Goal: Find specific page/section: Find specific page/section

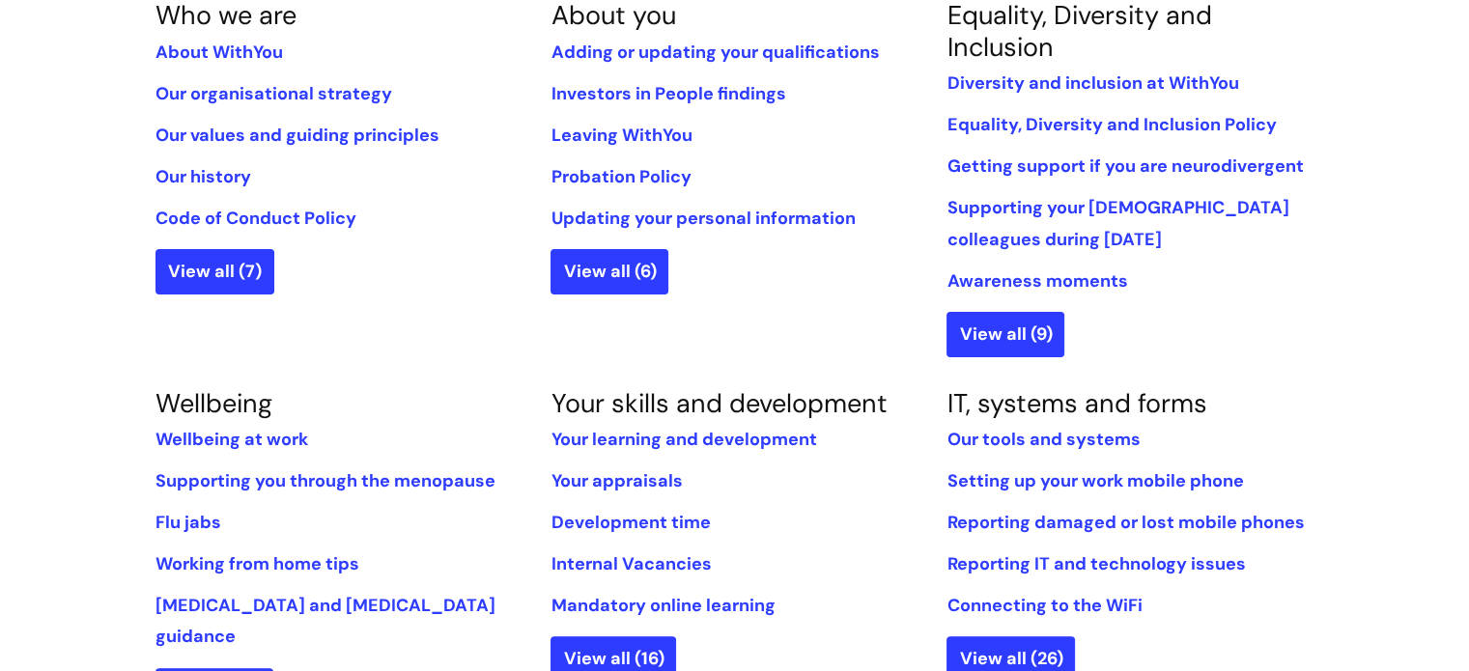
scroll to position [676, 0]
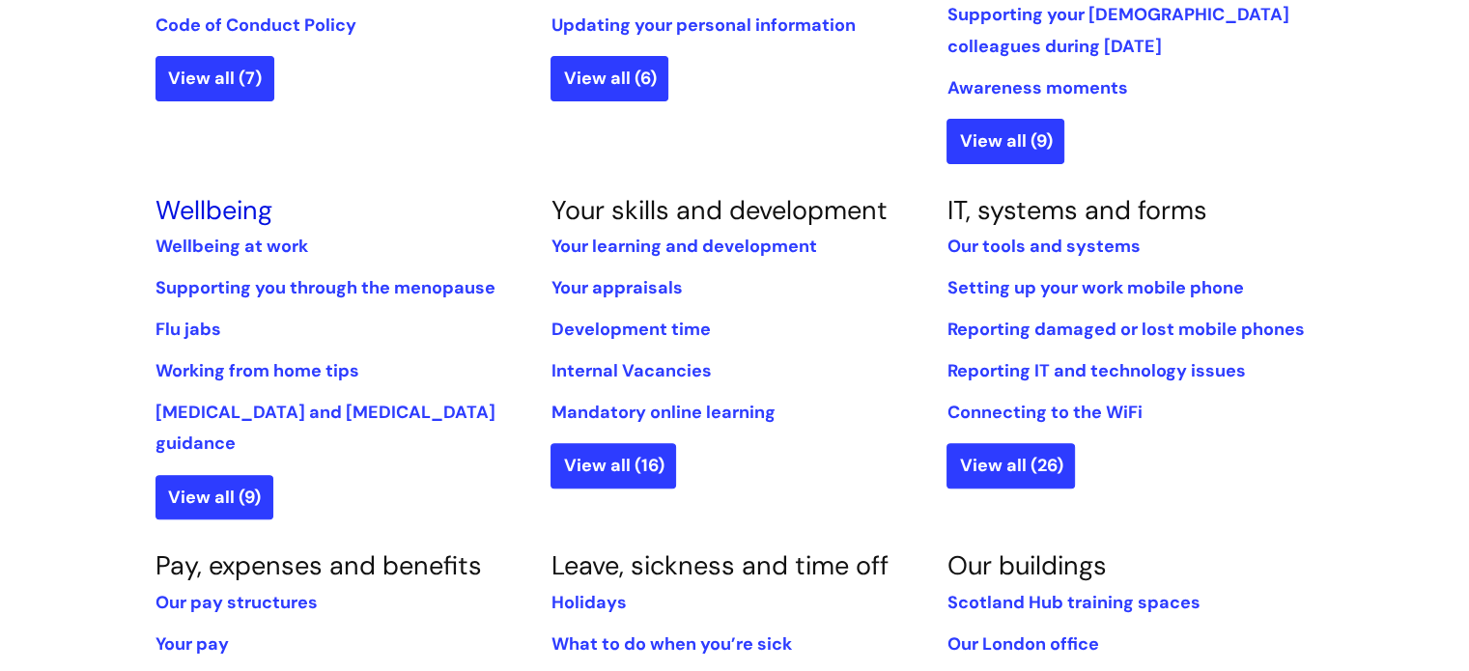
click at [226, 212] on link "Wellbeing" at bounding box center [213, 210] width 117 height 34
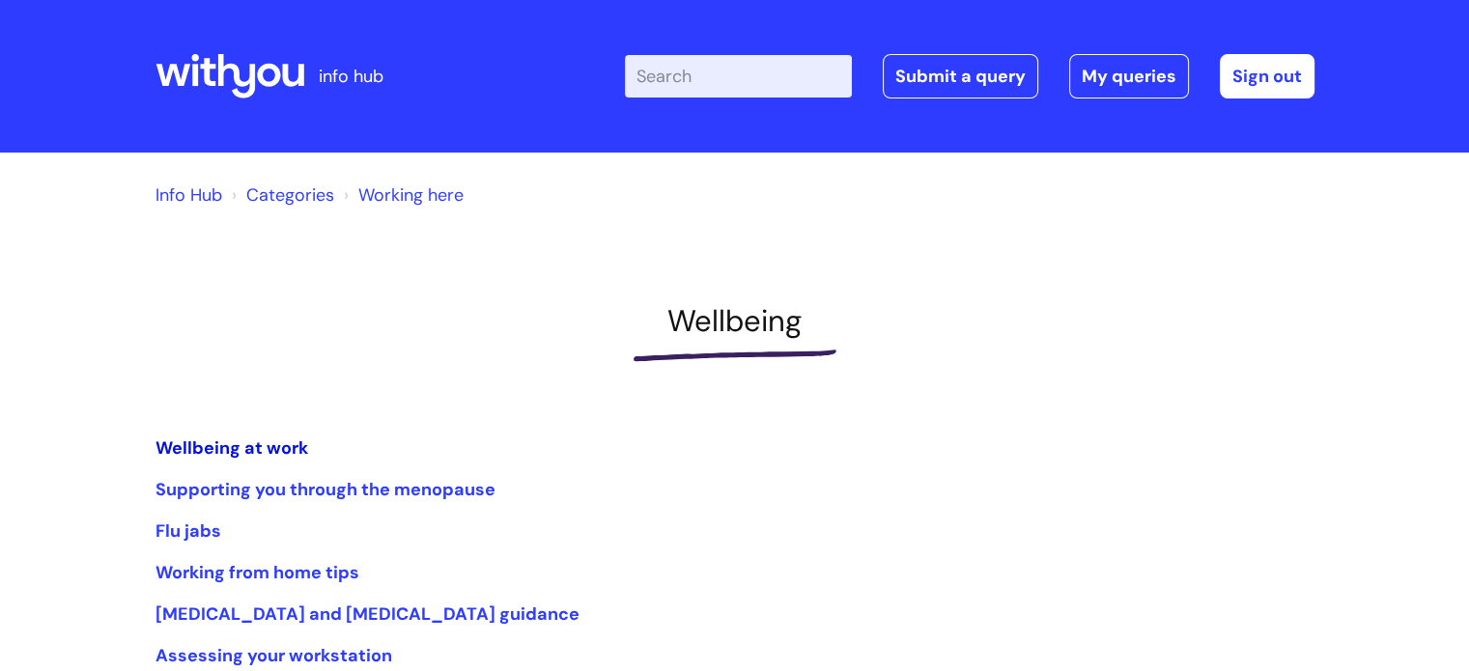
click at [224, 441] on link "Wellbeing at work" at bounding box center [231, 448] width 153 height 23
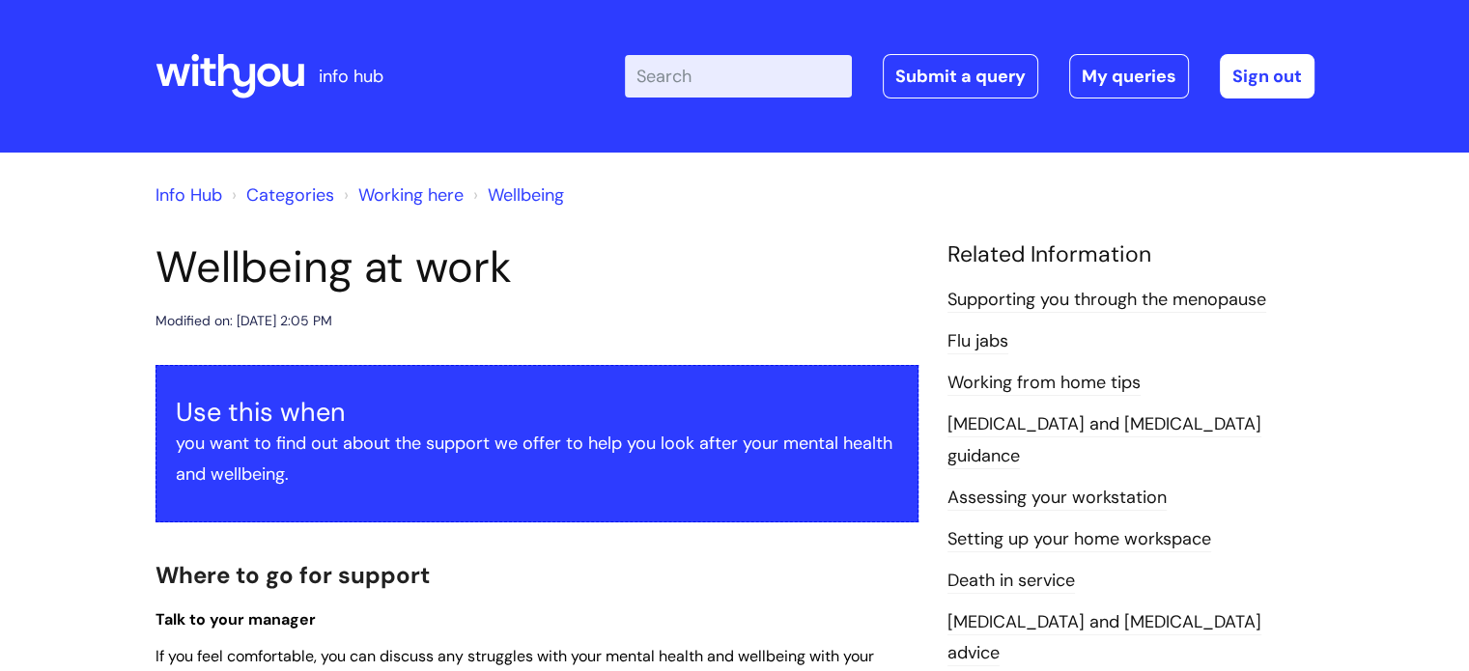
click at [179, 192] on link "Info Hub" at bounding box center [188, 194] width 67 height 23
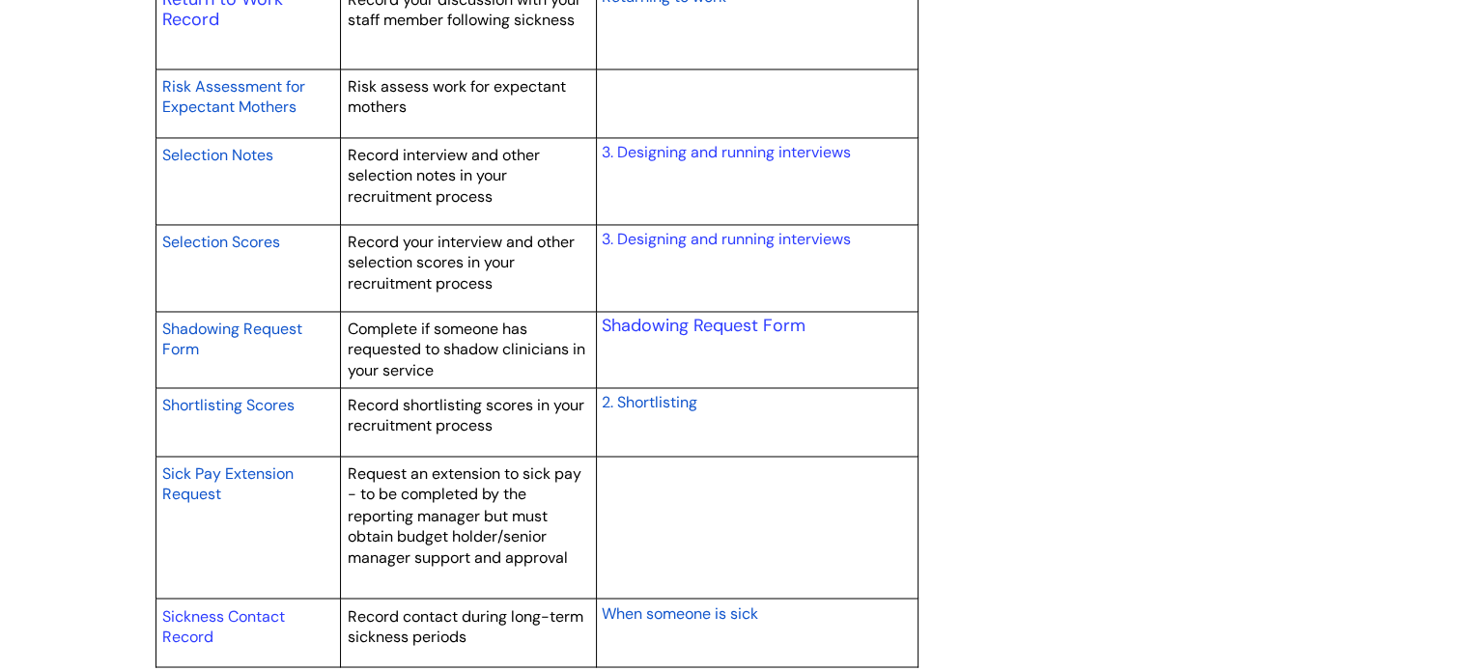
scroll to position [3187, 0]
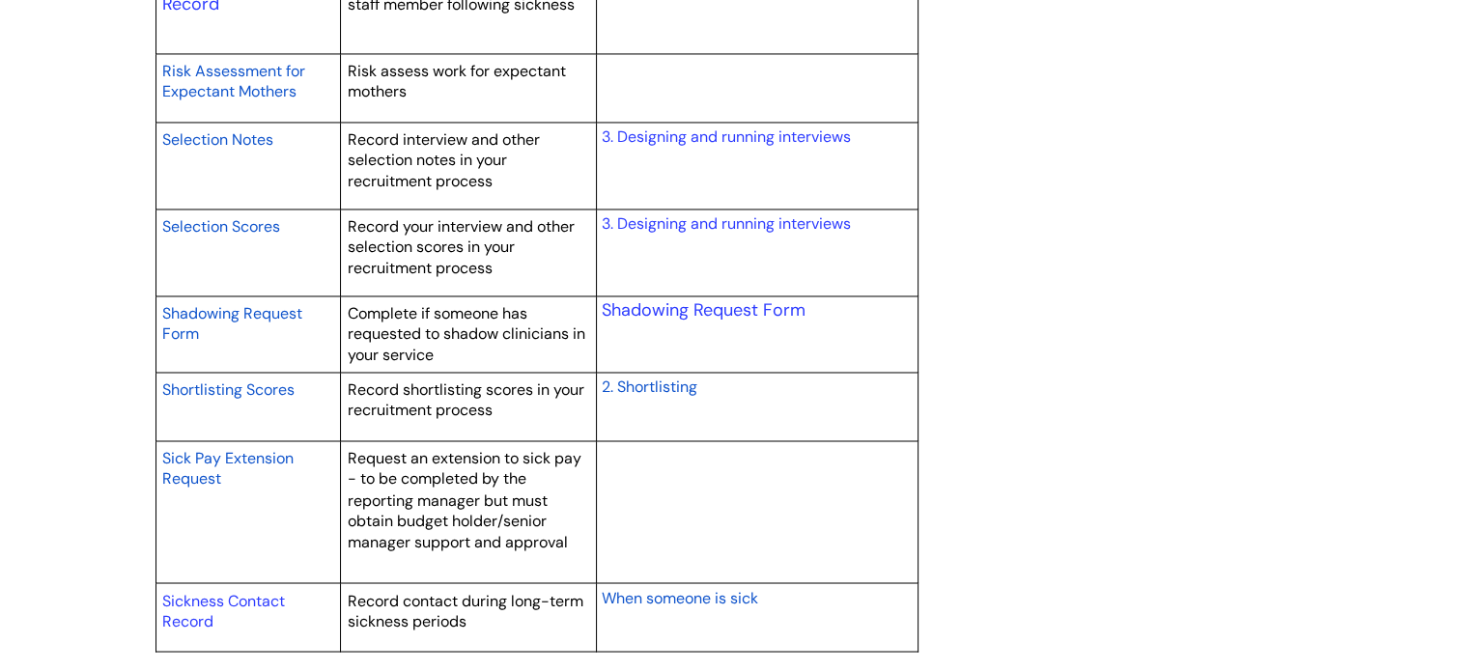
click at [211, 459] on span "Sick Pay Extension Request" at bounding box center [227, 469] width 131 height 42
